Goal: Communication & Community: Ask a question

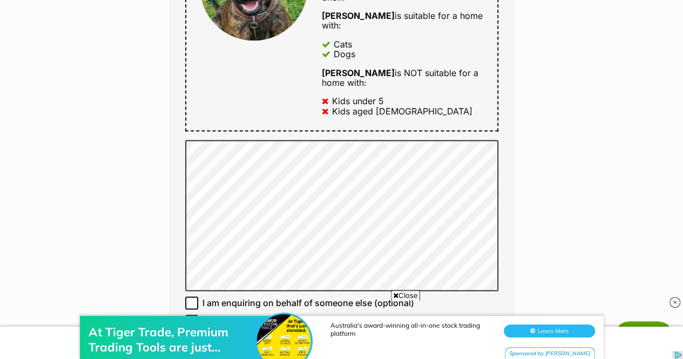
click at [398, 295] on div "At Tiger Trade, Premium Trading Tools are just standard Australia's award-winni…" at bounding box center [341, 326] width 683 height 65
click at [394, 291] on span "Close" at bounding box center [405, 295] width 29 height 11
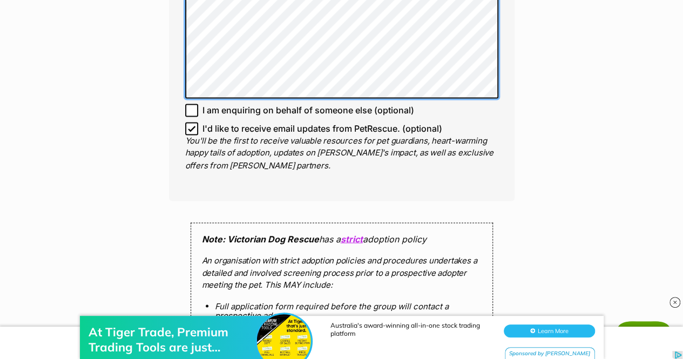
scroll to position [863, 0]
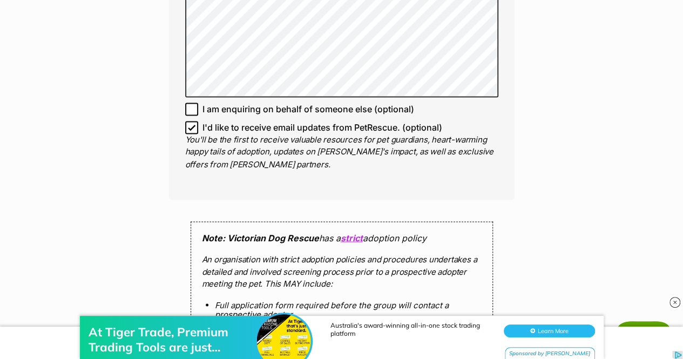
click at [190, 131] on icon at bounding box center [192, 128] width 8 height 8
click at [190, 134] on input "I'd like to receive email updates from PetRescue. (optional)" at bounding box center [191, 127] width 13 height 13
checkbox input "false"
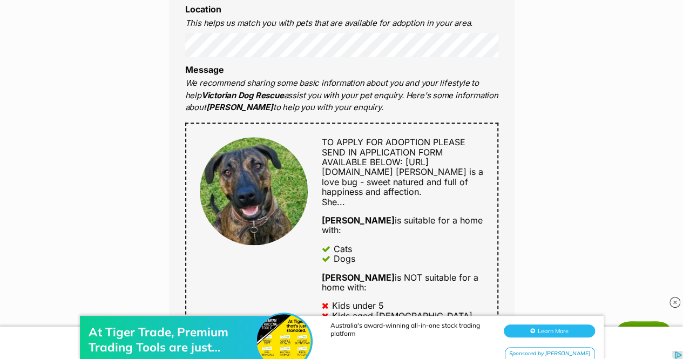
scroll to position [465, 0]
click at [287, 201] on img at bounding box center [254, 191] width 108 height 108
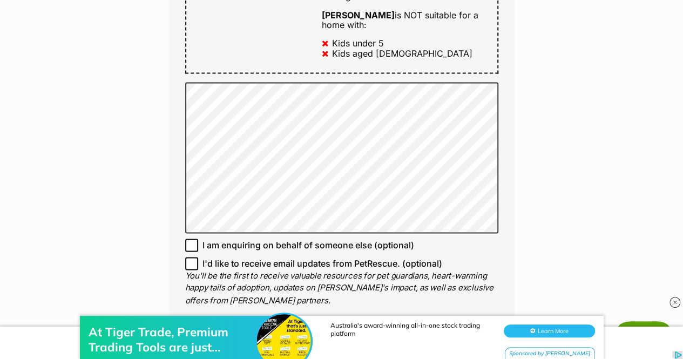
scroll to position [733, 0]
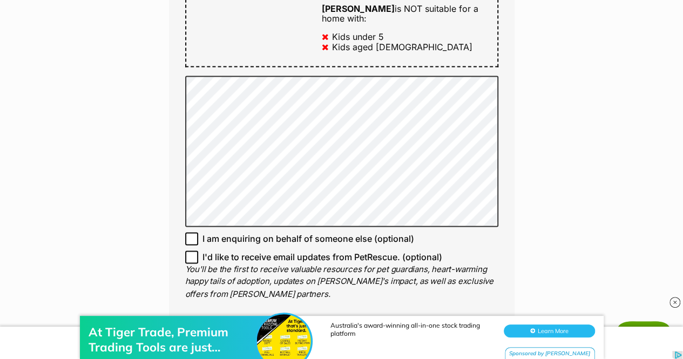
click at [165, 226] on div "Enquire about Meg Kumara Want to increase your chances of a successful enquiry?…" at bounding box center [342, 109] width 378 height 1488
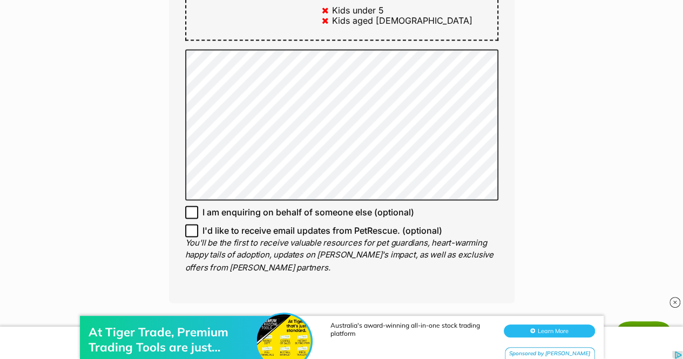
scroll to position [759, 0]
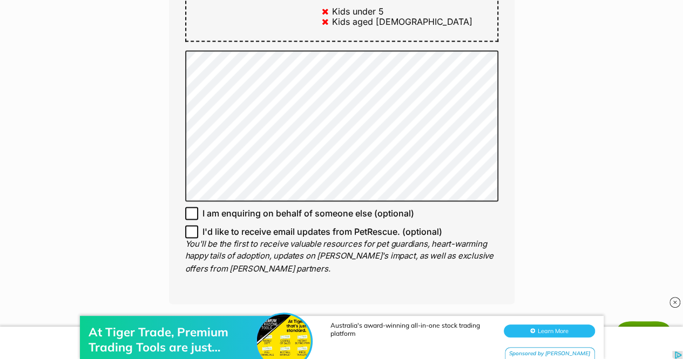
click at [538, 150] on div "Enquire about Meg Kumara Want to increase your chances of a successful enquiry?…" at bounding box center [341, 84] width 683 height 1488
click at [617, 130] on div "Enquire about Meg Kumara Want to increase your chances of a successful enquiry?…" at bounding box center [341, 84] width 683 height 1488
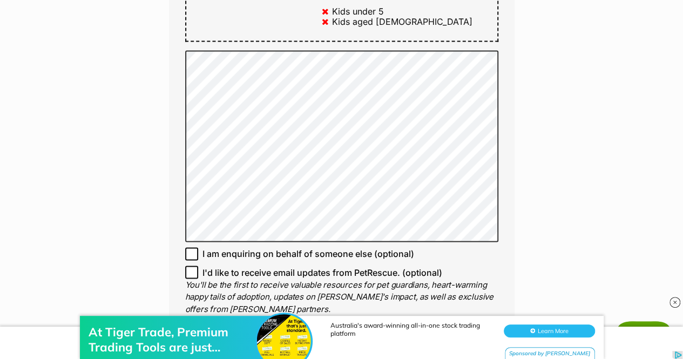
click at [556, 113] on div "Enquire about Meg Kumara Want to increase your chances of a successful enquiry?…" at bounding box center [341, 104] width 683 height 1529
click at [559, 163] on div "Enquire about Meg Kumara Want to increase your chances of a successful enquiry?…" at bounding box center [341, 104] width 683 height 1529
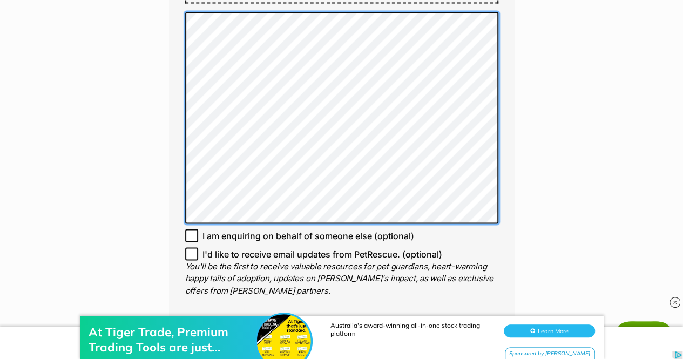
scroll to position [813, 0]
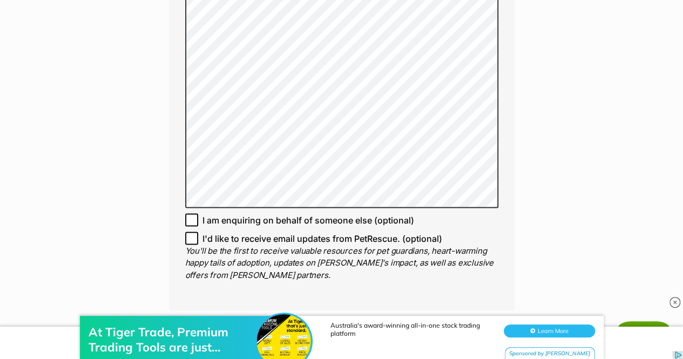
click at [565, 192] on div "Enquire about Meg Kumara Want to increase your chances of a successful enquiry?…" at bounding box center [341, 60] width 683 height 1549
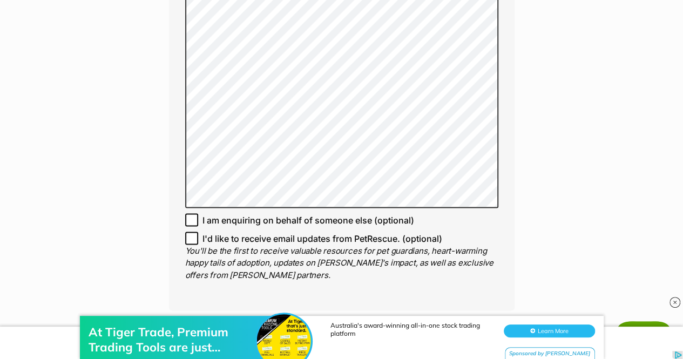
click at [516, 236] on div "Enquire about Meg Kumara Want to increase your chances of a successful enquiry?…" at bounding box center [342, 60] width 378 height 1549
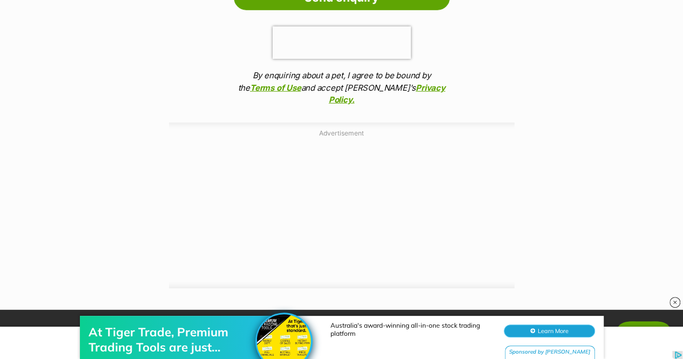
scroll to position [1245, 0]
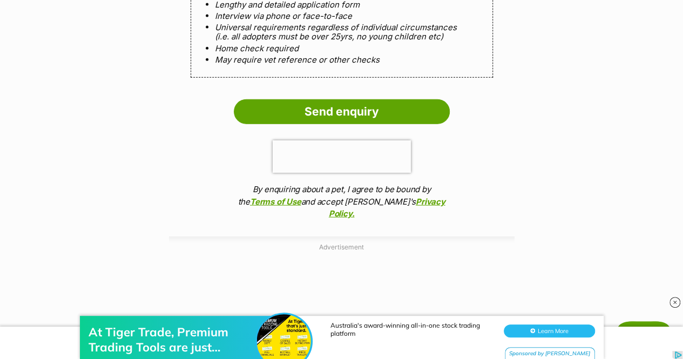
click at [40, 328] on div at bounding box center [341, 343] width 683 height 32
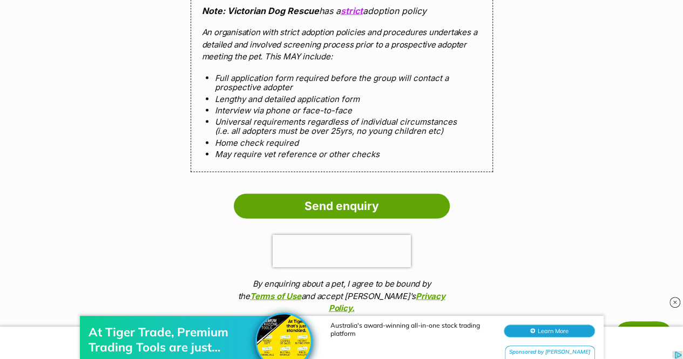
scroll to position [1137, 0]
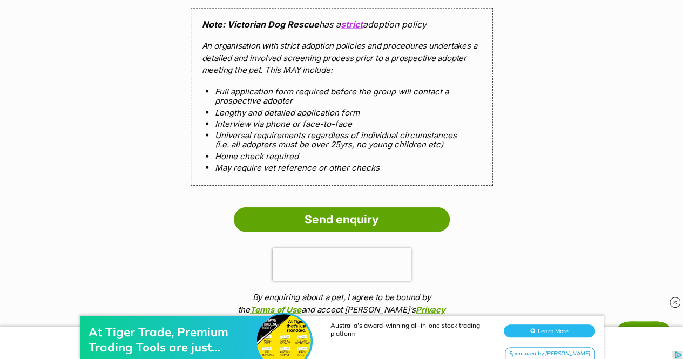
click at [673, 302] on img at bounding box center [675, 302] width 11 height 11
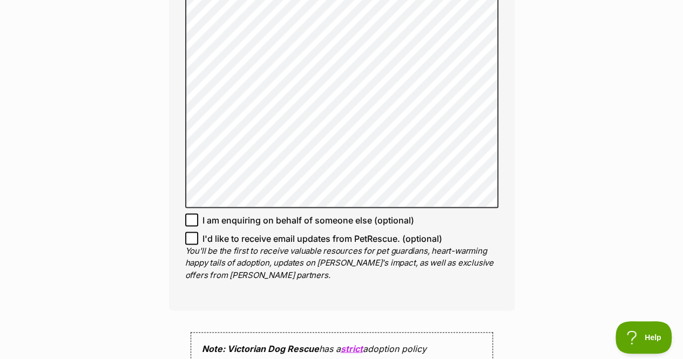
scroll to position [759, 0]
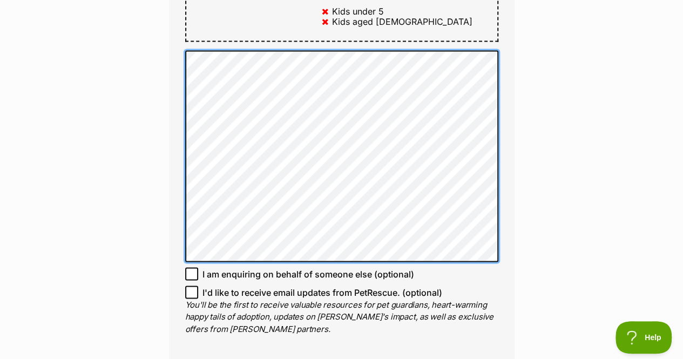
click at [167, 72] on div "Enquire about Meg Kumara Want to increase your chances of a successful enquiry?…" at bounding box center [342, 114] width 378 height 1549
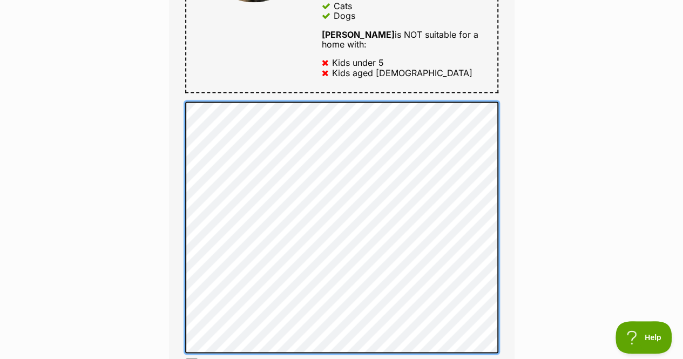
scroll to position [705, 0]
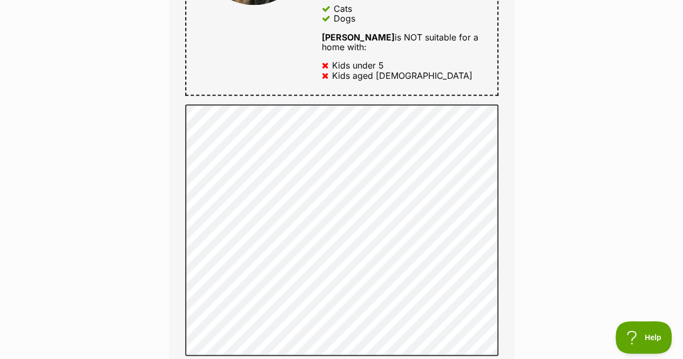
click at [613, 140] on div "Enquire about Meg Kumara Want to increase your chances of a successful enquiry?…" at bounding box center [341, 188] width 683 height 1589
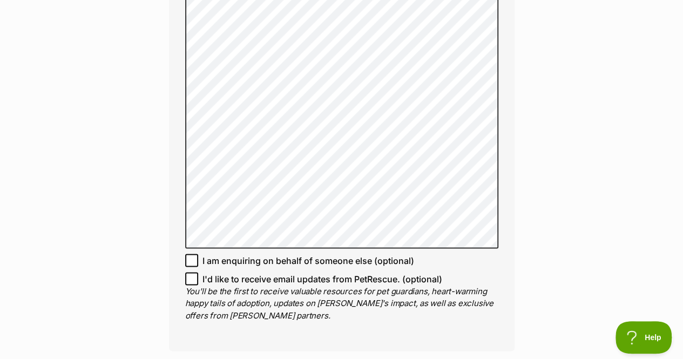
scroll to position [813, 0]
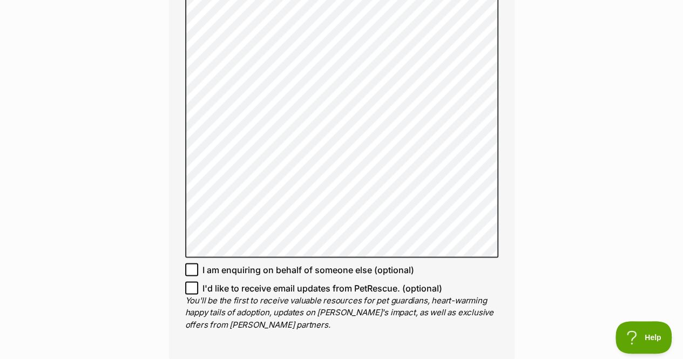
click at [591, 224] on div "Enquire about Meg Kumara Want to increase your chances of a successful enquiry?…" at bounding box center [341, 85] width 683 height 1598
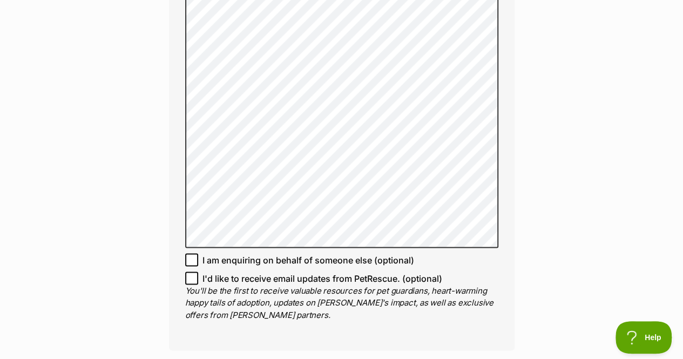
click at [584, 153] on div "Enquire about Meg Kumara Want to increase your chances of a successful enquiry?…" at bounding box center [341, 80] width 683 height 1589
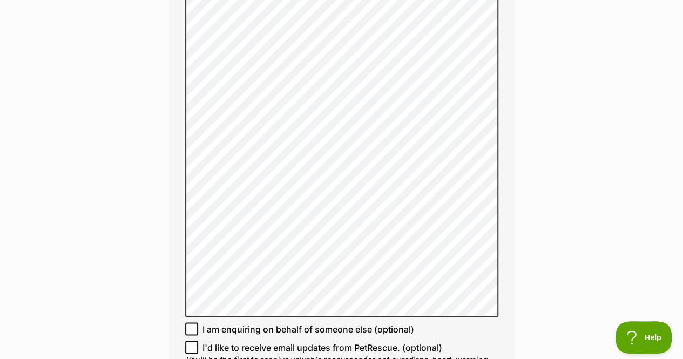
click at [607, 99] on div "Enquire about Meg Kumara Want to increase your chances of a successful enquiry?…" at bounding box center [341, 115] width 683 height 1658
click at [633, 175] on div "Enquire about Meg Kumara Want to increase your chances of a successful enquiry?…" at bounding box center [341, 115] width 683 height 1658
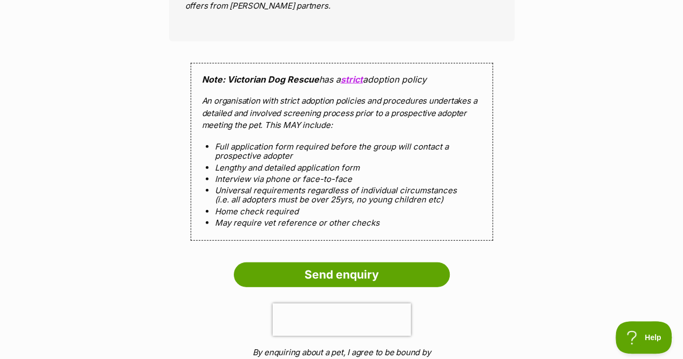
scroll to position [1245, 0]
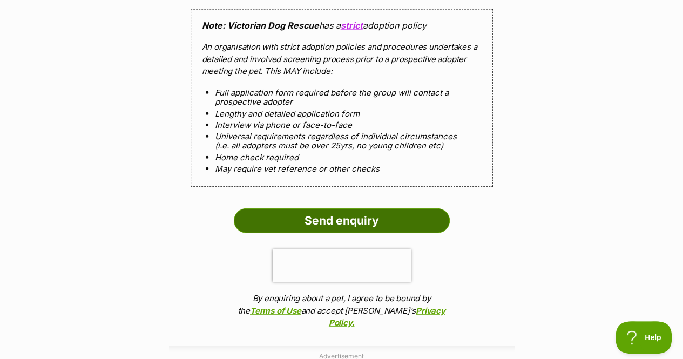
click at [342, 227] on input "Send enquiry" at bounding box center [342, 220] width 216 height 25
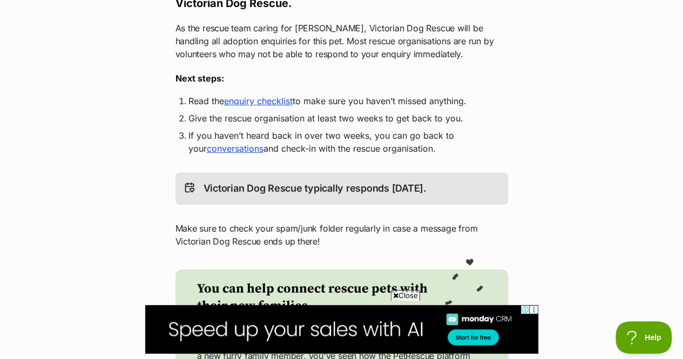
click at [402, 300] on span "Close" at bounding box center [405, 295] width 29 height 11
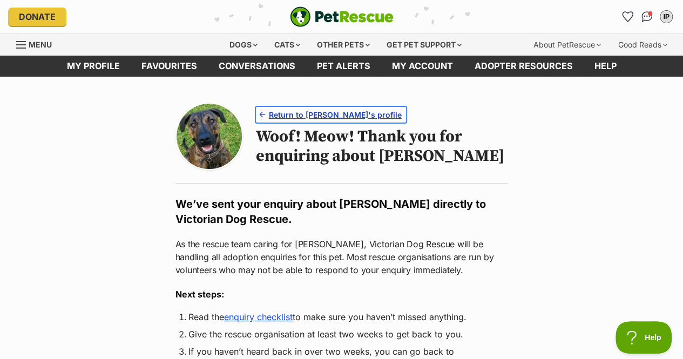
click at [285, 114] on span "Return to Meg Kumara's profile" at bounding box center [335, 114] width 133 height 11
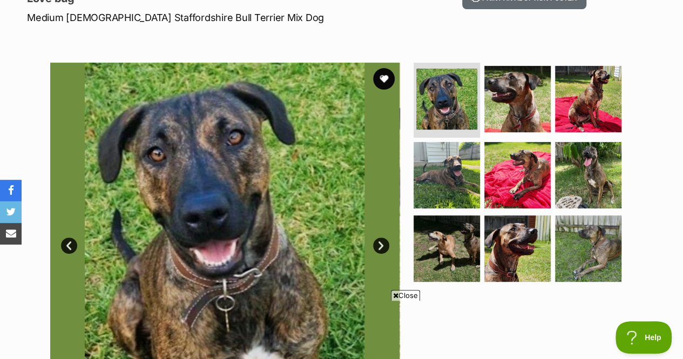
scroll to position [216, 0]
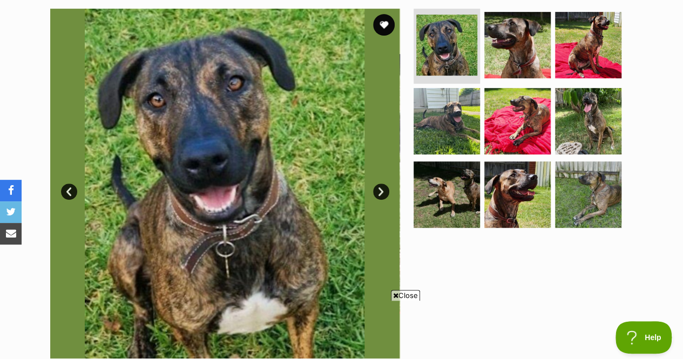
click at [417, 293] on span "Close" at bounding box center [405, 295] width 29 height 11
click at [451, 117] on img at bounding box center [447, 121] width 70 height 70
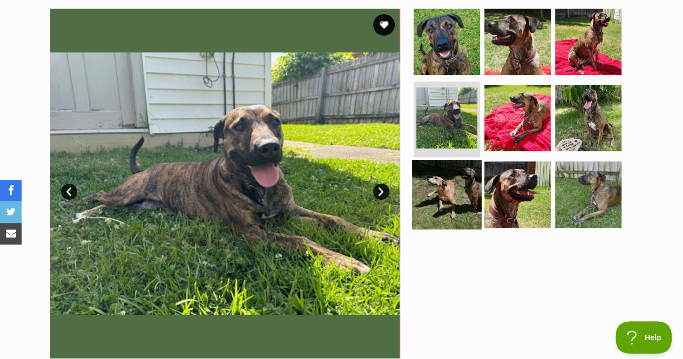
click at [471, 174] on img at bounding box center [447, 195] width 70 height 70
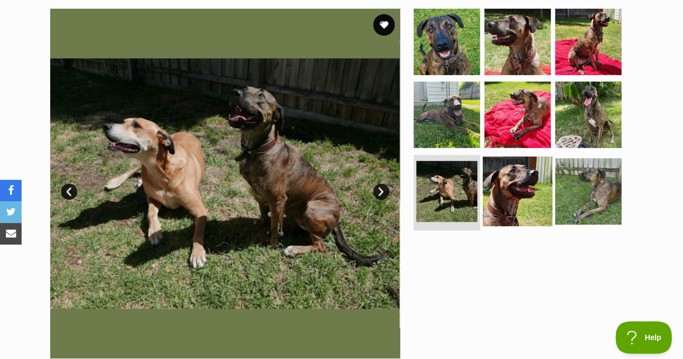
click at [516, 204] on img at bounding box center [518, 192] width 70 height 70
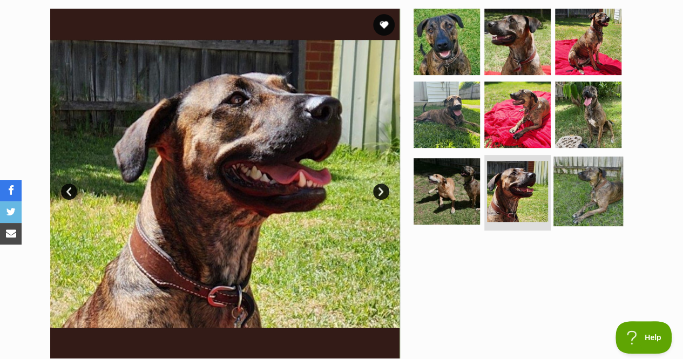
click at [577, 199] on img at bounding box center [588, 192] width 70 height 70
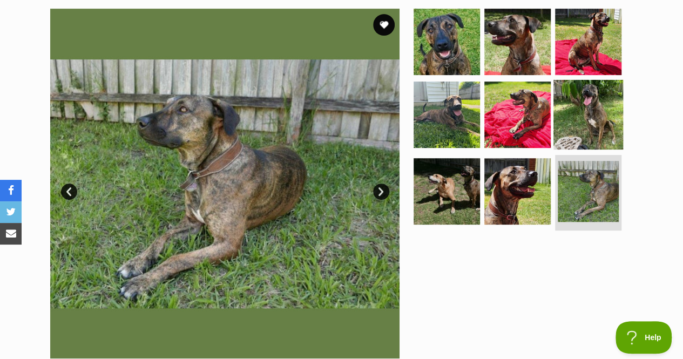
click at [586, 137] on img at bounding box center [588, 115] width 70 height 70
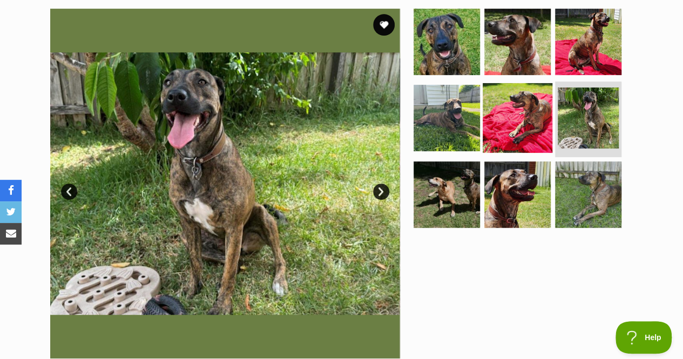
click at [521, 137] on img at bounding box center [518, 118] width 70 height 70
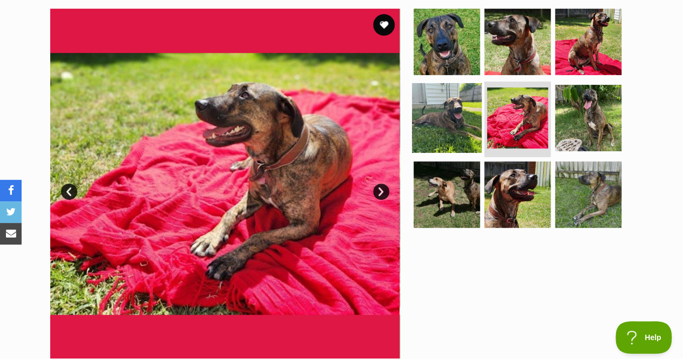
click at [456, 110] on img at bounding box center [447, 118] width 70 height 70
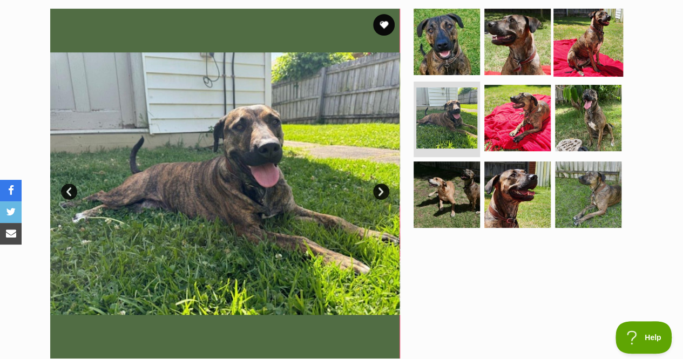
click at [563, 47] on img at bounding box center [588, 41] width 70 height 70
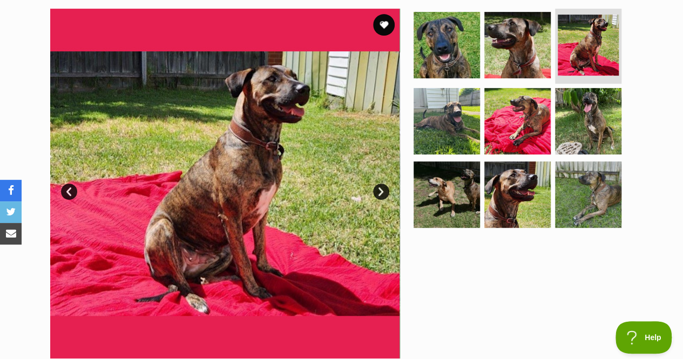
click at [666, 240] on div "Available 3 of 9 images 3 of 9 images 3 of 9 images 3 of 9 images 3 of 9 images…" at bounding box center [341, 175] width 683 height 366
click at [519, 38] on img at bounding box center [518, 45] width 70 height 70
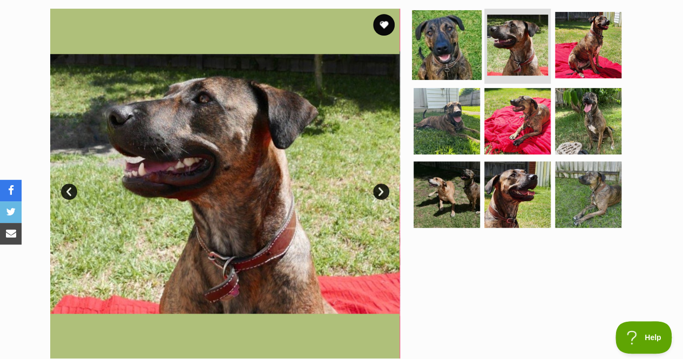
click at [452, 45] on img at bounding box center [447, 45] width 70 height 70
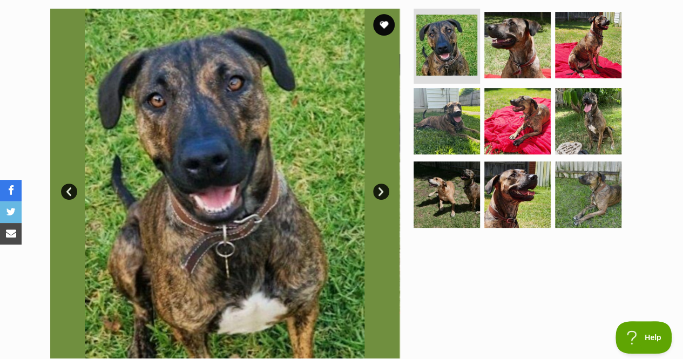
scroll to position [530, 0]
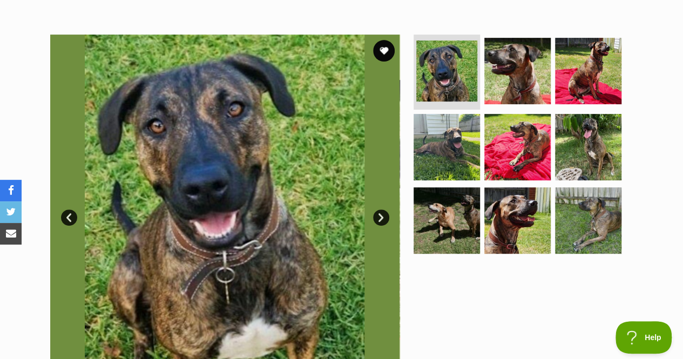
scroll to position [206, 0]
